Goal: Transaction & Acquisition: Purchase product/service

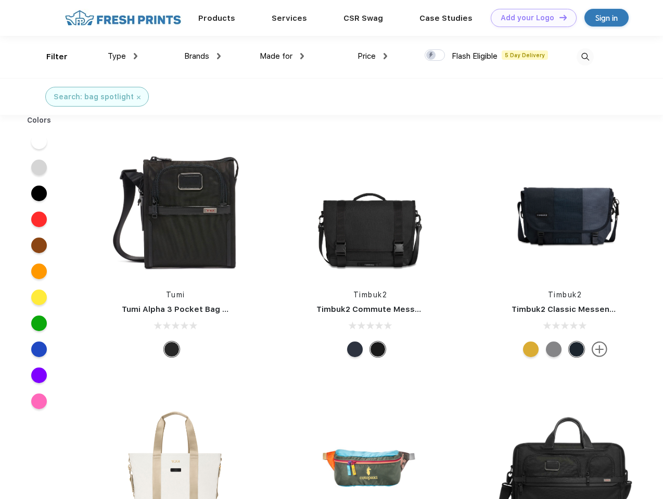
scroll to position [1, 0]
click at [530, 18] on link "Add your Logo Design Tool" at bounding box center [534, 18] width 86 height 18
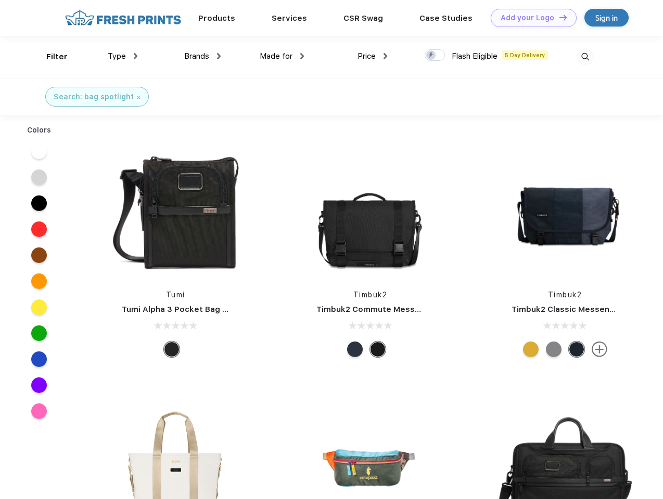
click at [0, 0] on div "Design Tool" at bounding box center [0, 0] width 0 height 0
click at [558, 17] on link "Add your Logo Design Tool" at bounding box center [534, 18] width 86 height 18
click at [50, 57] on div "Filter" at bounding box center [56, 57] width 21 height 12
click at [123, 56] on span "Type" at bounding box center [117, 55] width 18 height 9
click at [202, 56] on span "Brands" at bounding box center [196, 55] width 25 height 9
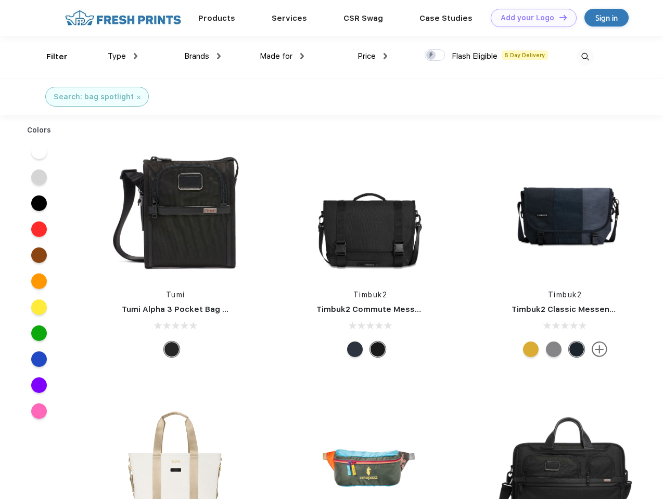
click at [282, 56] on span "Made for" at bounding box center [276, 55] width 33 height 9
click at [372, 56] on span "Price" at bounding box center [366, 55] width 18 height 9
click at [435, 56] on div at bounding box center [434, 54] width 20 height 11
click at [431, 56] on input "checkbox" at bounding box center [427, 52] width 7 height 7
click at [585, 57] on img at bounding box center [584, 56] width 17 height 17
